Goal: Task Accomplishment & Management: Manage account settings

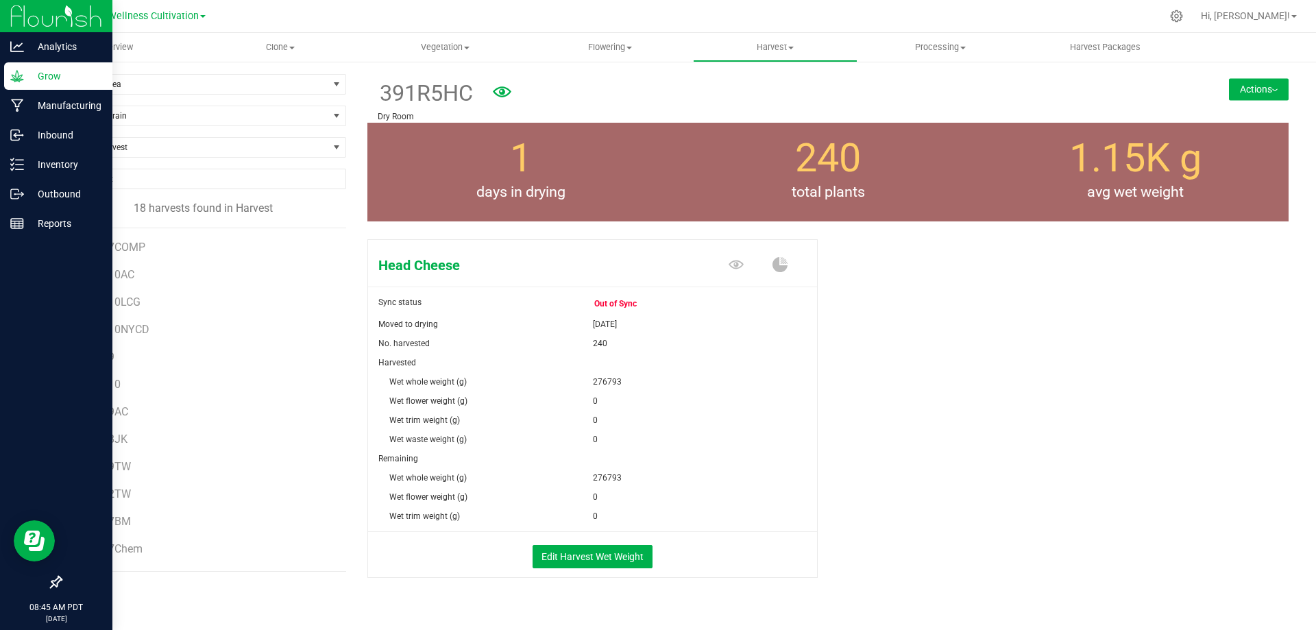
click at [68, 21] on img at bounding box center [56, 16] width 92 height 32
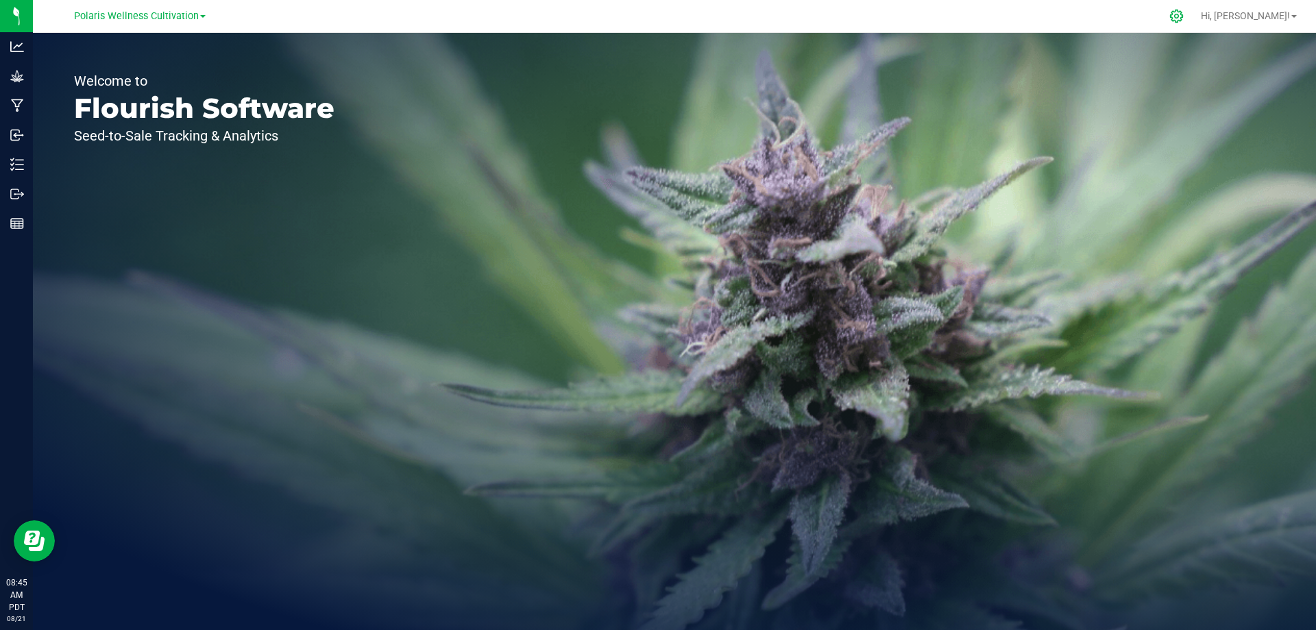
click at [1184, 20] on icon at bounding box center [1176, 16] width 14 height 14
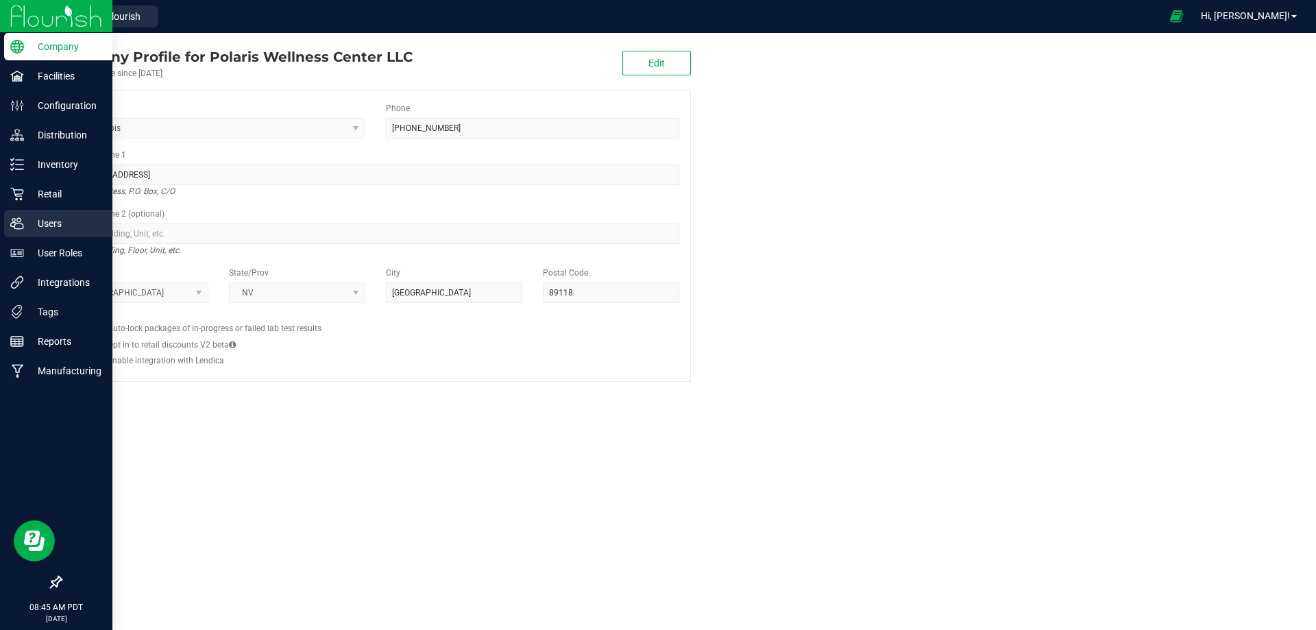
click at [53, 218] on p "Users" at bounding box center [65, 223] width 82 height 16
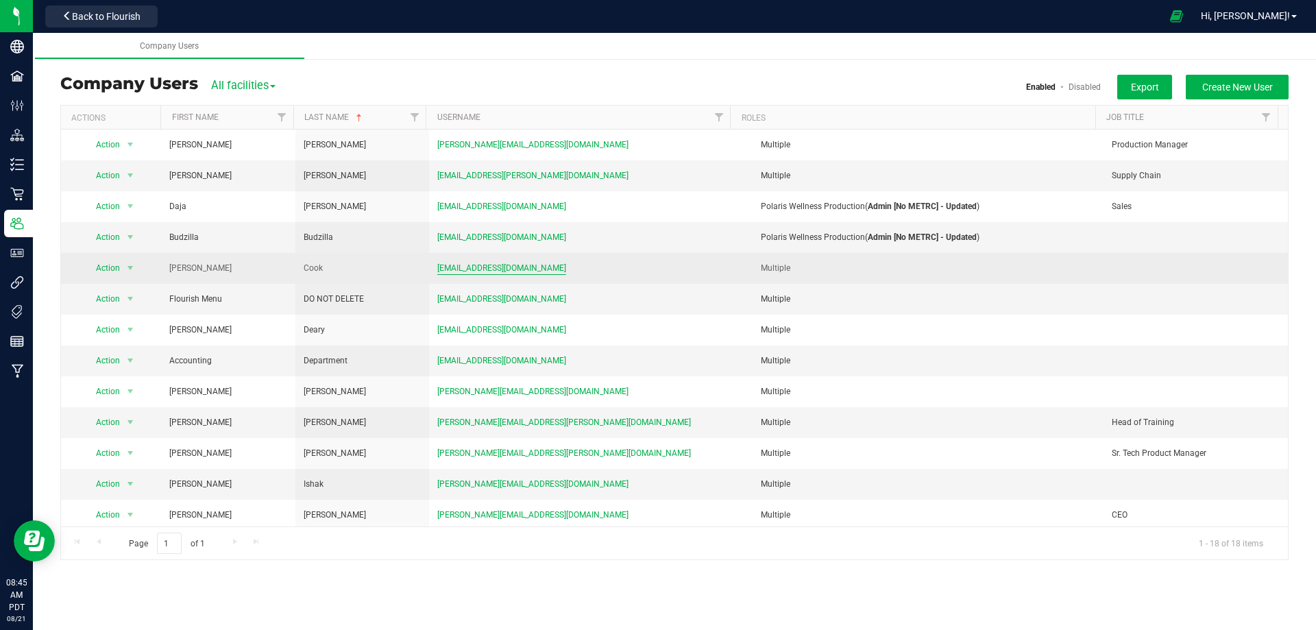
click at [509, 271] on span "[EMAIL_ADDRESS][DOMAIN_NAME]" at bounding box center [501, 268] width 129 height 13
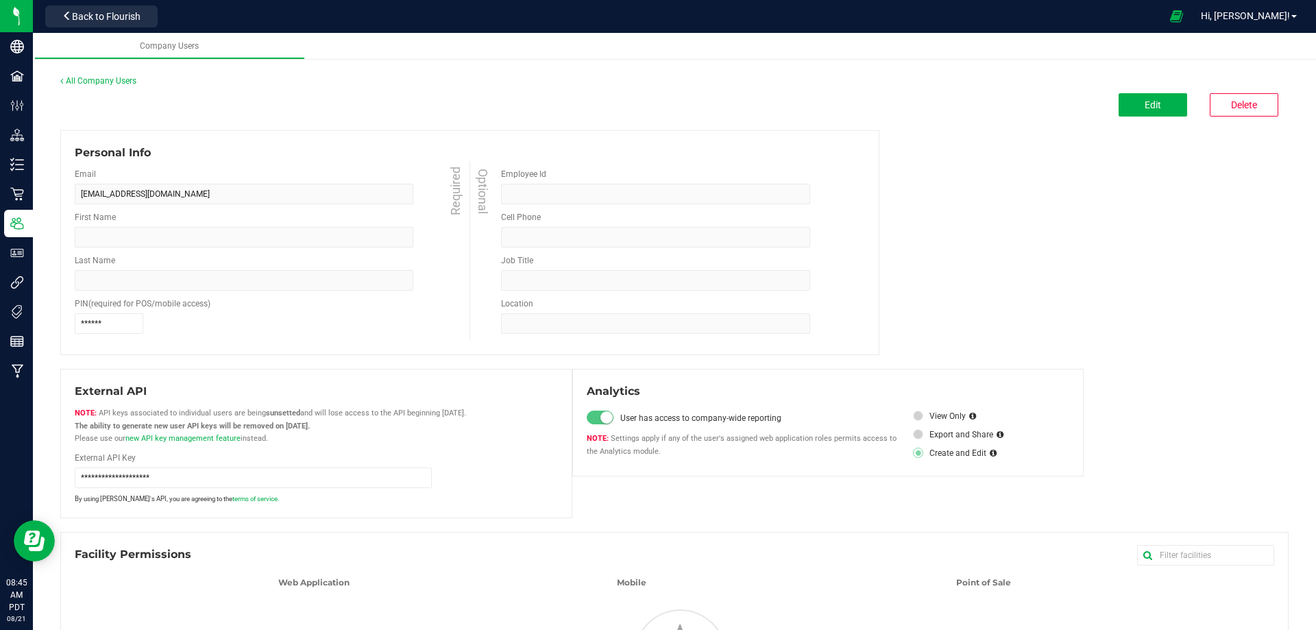
type input "[PERSON_NAME]"
type input "Cook"
type input "#1"
type input "2064982319"
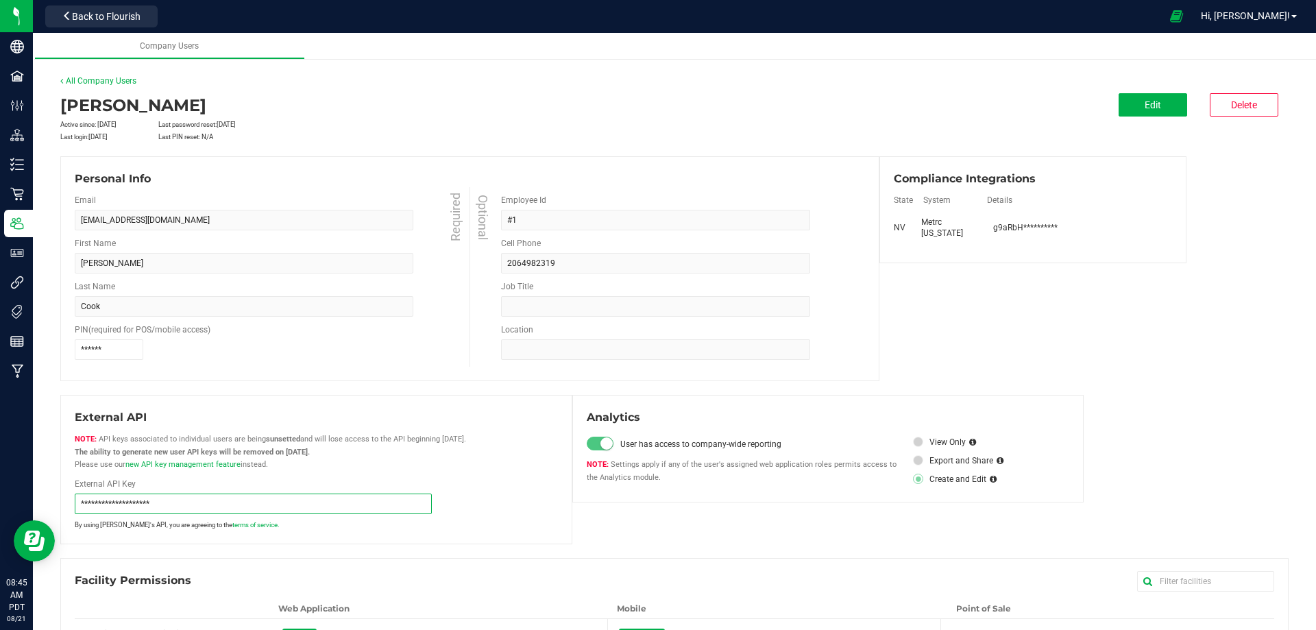
click at [171, 503] on input "**********" at bounding box center [253, 503] width 357 height 21
click at [131, 501] on input "**********" at bounding box center [253, 503] width 357 height 21
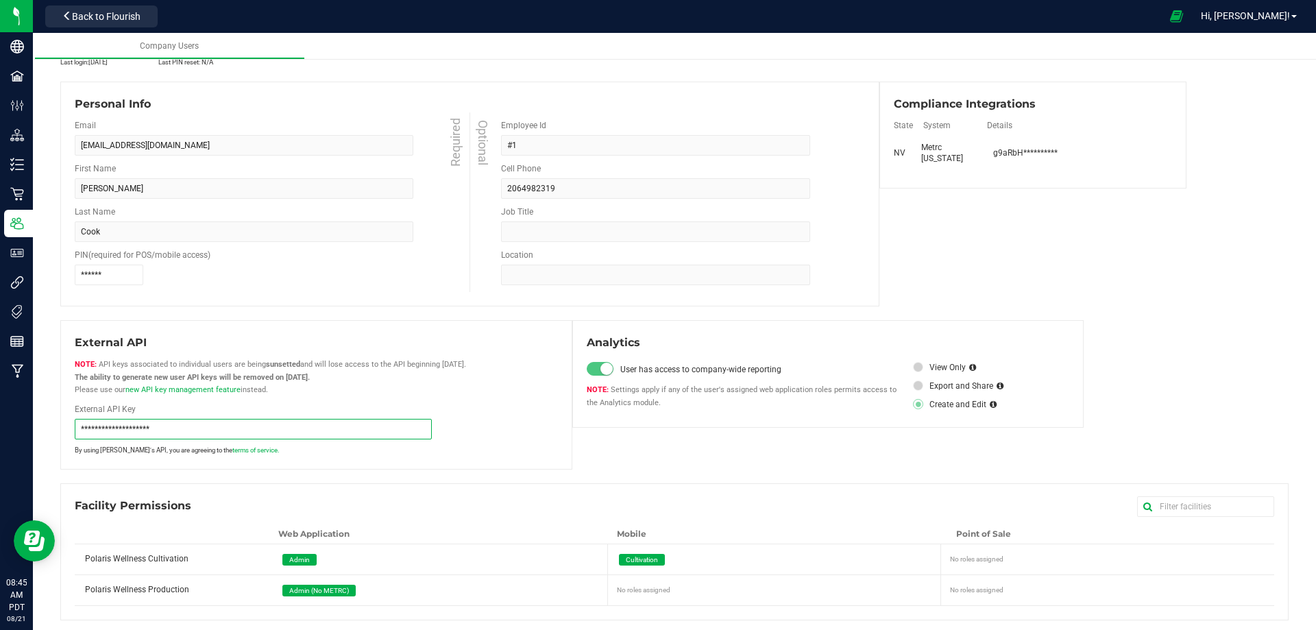
scroll to position [79, 0]
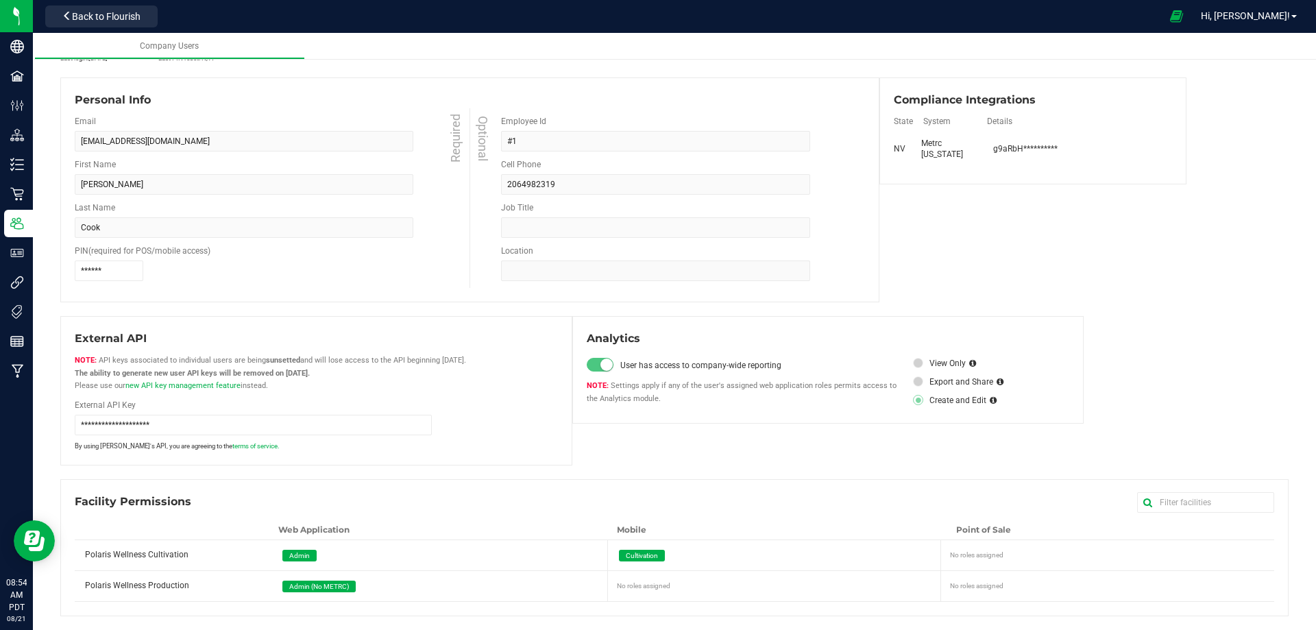
click at [504, 84] on div "Personal Info Email [EMAIL_ADDRESS][DOMAIN_NAME] Required First Name [PERSON_NA…" at bounding box center [469, 189] width 819 height 225
